Goal: Task Accomplishment & Management: Use online tool/utility

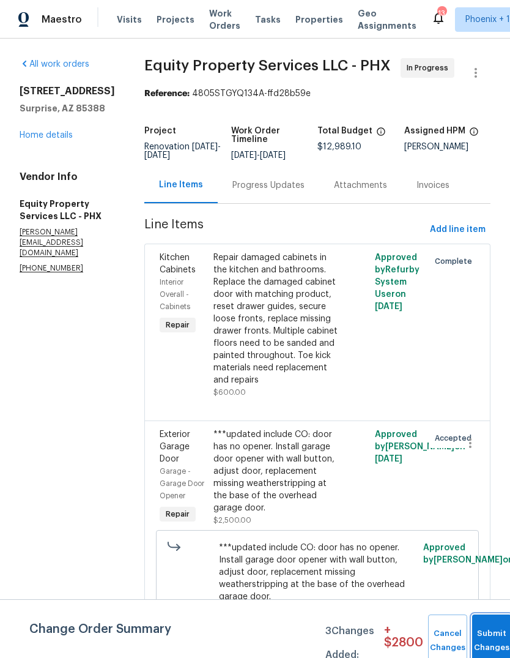
click at [481, 634] on button "Submit Changes" at bounding box center [491, 640] width 39 height 53
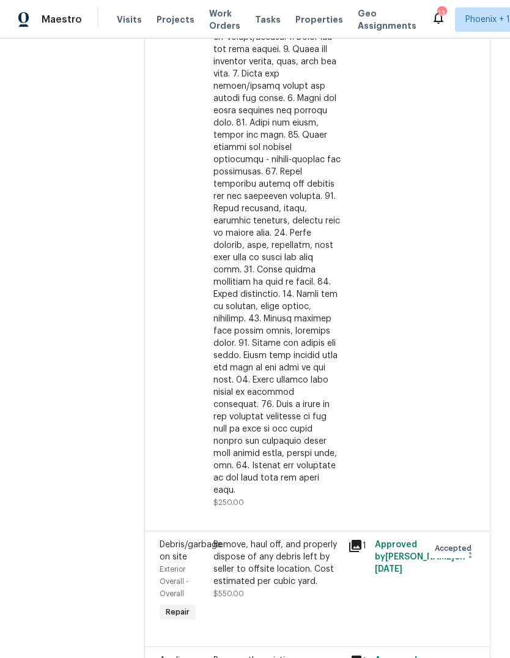
scroll to position [1807, 0]
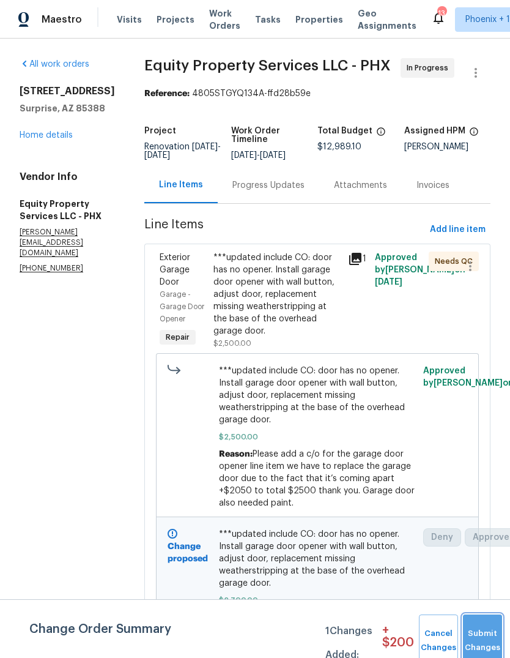
click at [481, 640] on span "Submit Changes" at bounding box center [482, 640] width 27 height 28
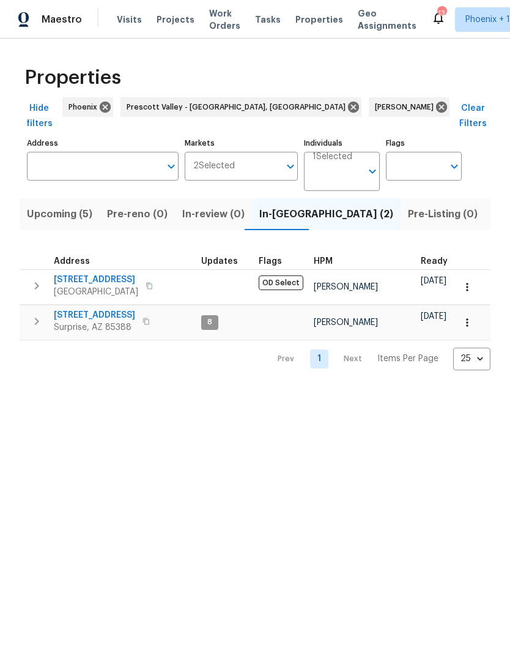
click at [93, 309] on span "[STREET_ADDRESS]" at bounding box center [94, 315] width 81 height 12
click at [132, 206] on span "Pre-reno (0)" at bounding box center [137, 214] width 61 height 17
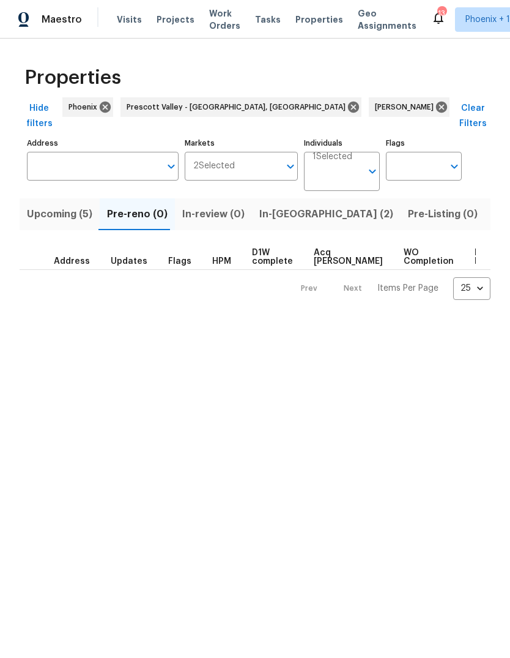
click at [62, 206] on span "Upcoming (5)" at bounding box center [59, 214] width 65 height 17
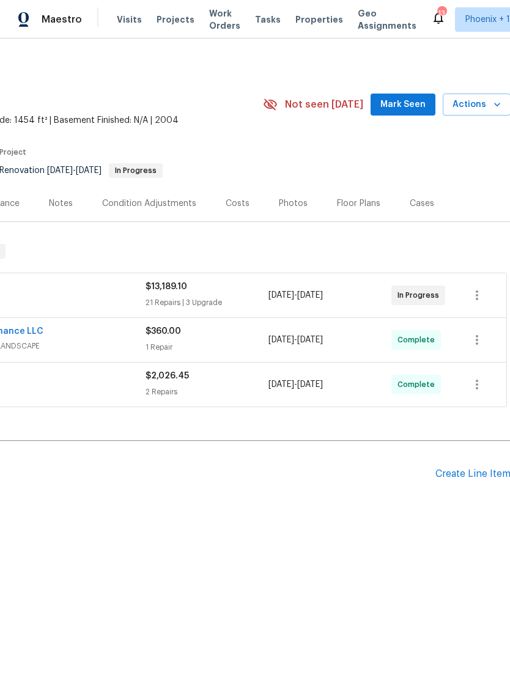
scroll to position [0, 180]
click at [495, 106] on icon "button" at bounding box center [498, 104] width 12 height 12
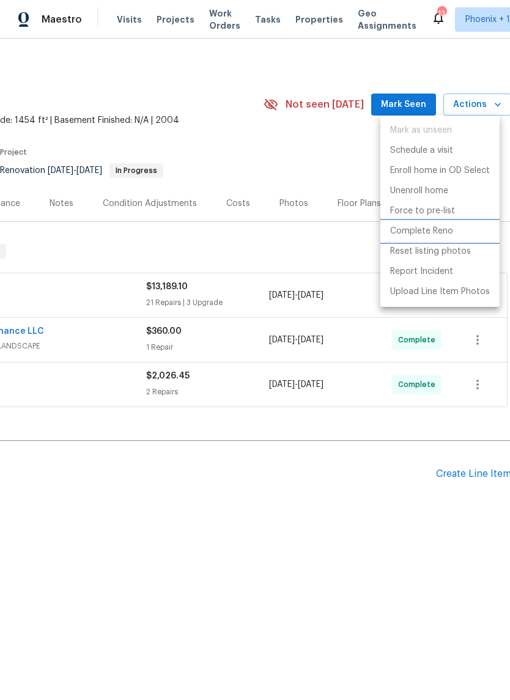
click at [433, 231] on p "Complete Reno" at bounding box center [421, 231] width 63 height 13
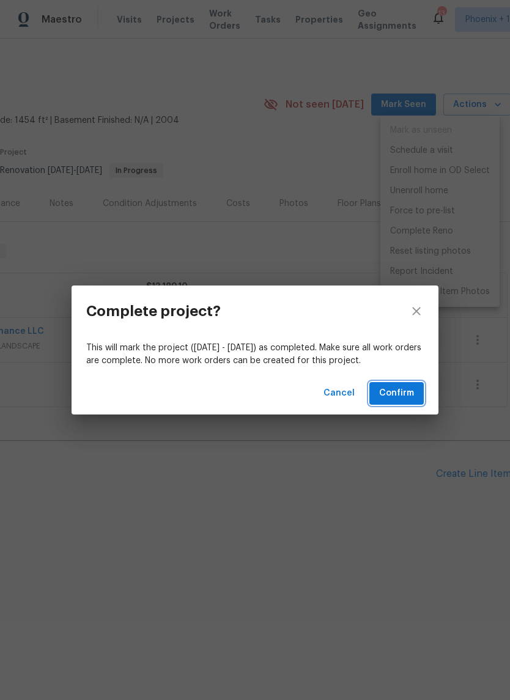
click at [395, 394] on span "Confirm" at bounding box center [396, 393] width 35 height 15
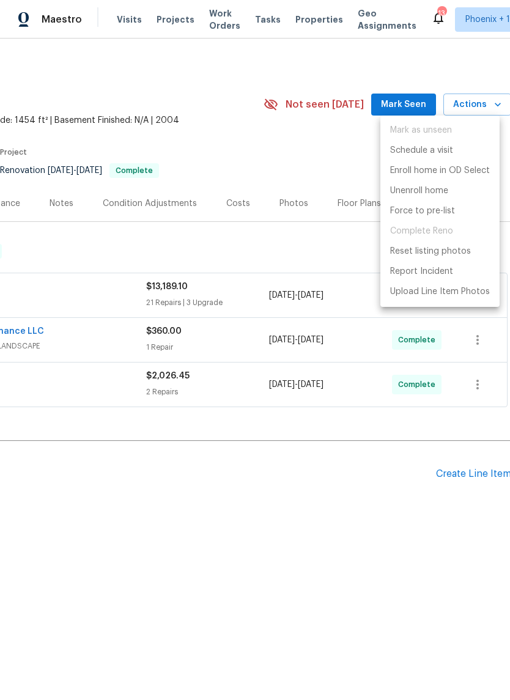
click at [316, 155] on div at bounding box center [255, 350] width 510 height 700
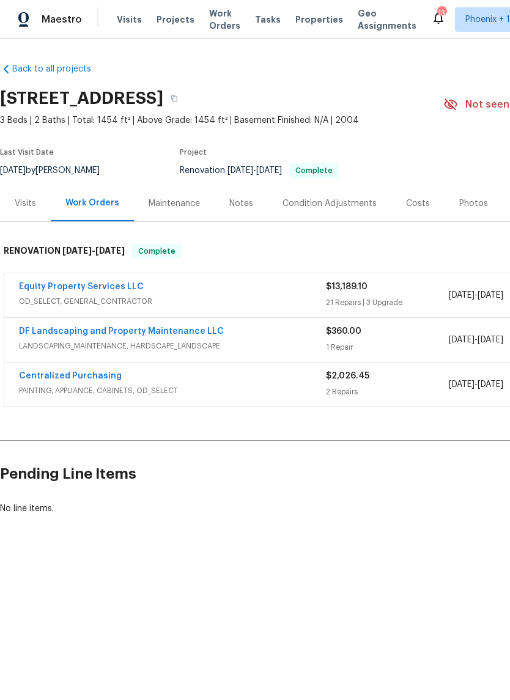
scroll to position [0, 0]
click at [472, 199] on div "Photos" at bounding box center [473, 204] width 29 height 12
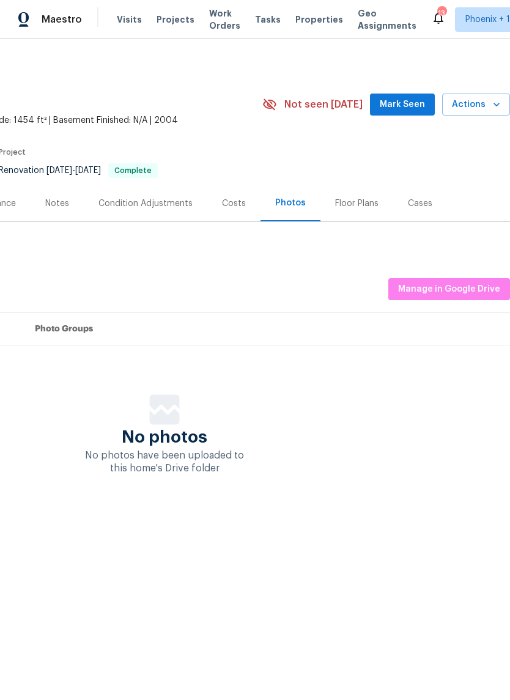
scroll to position [0, 182]
click at [446, 286] on span "Manage in Google Drive" at bounding box center [449, 289] width 102 height 15
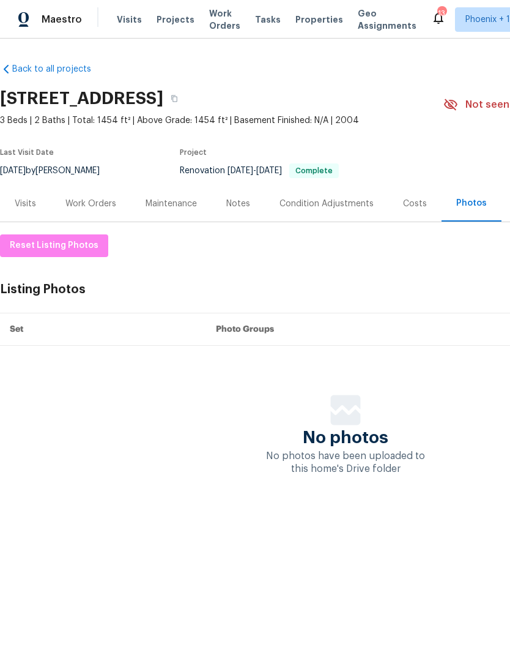
scroll to position [0, 0]
